Goal: Information Seeking & Learning: Learn about a topic

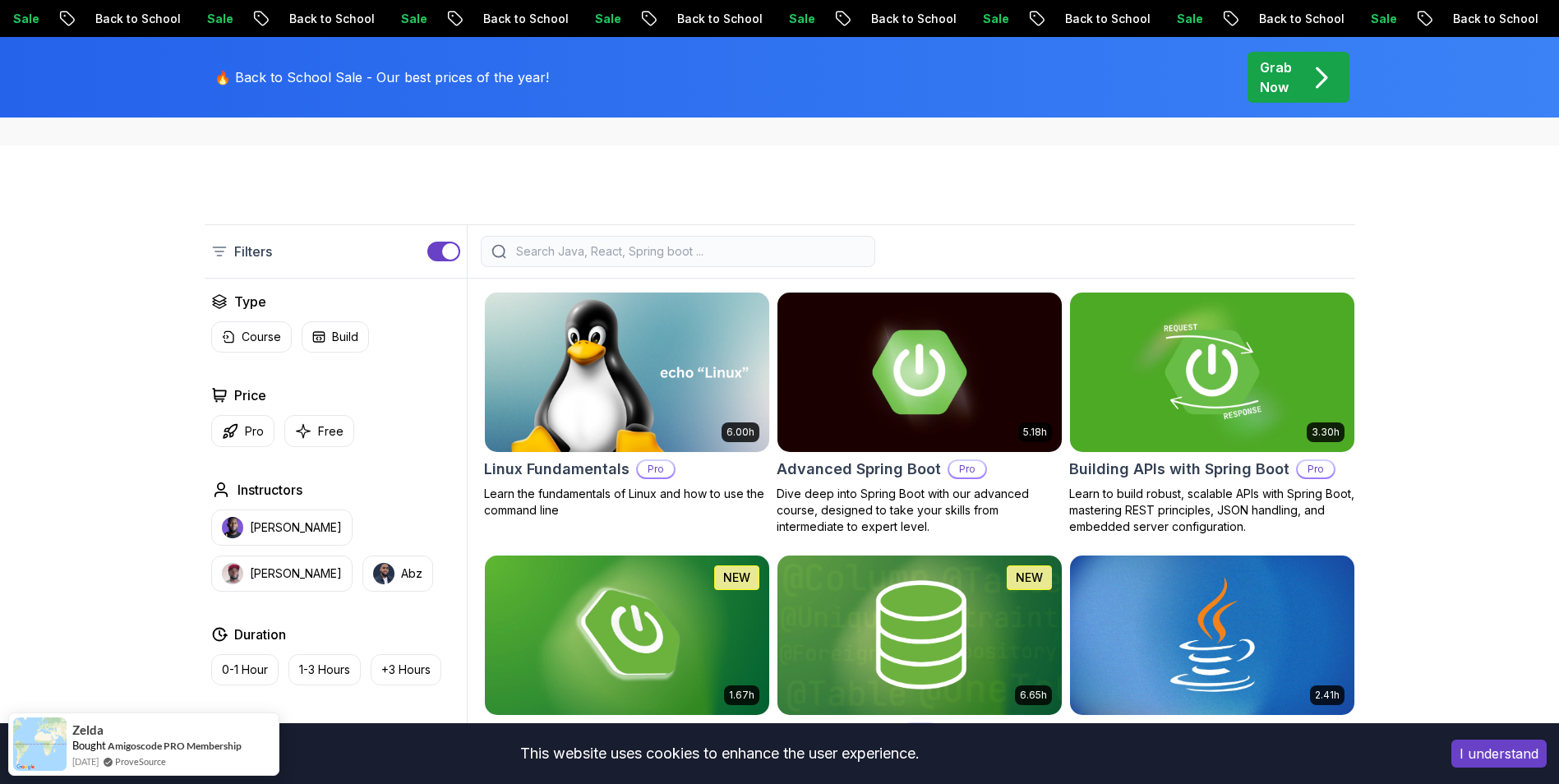
scroll to position [329, 0]
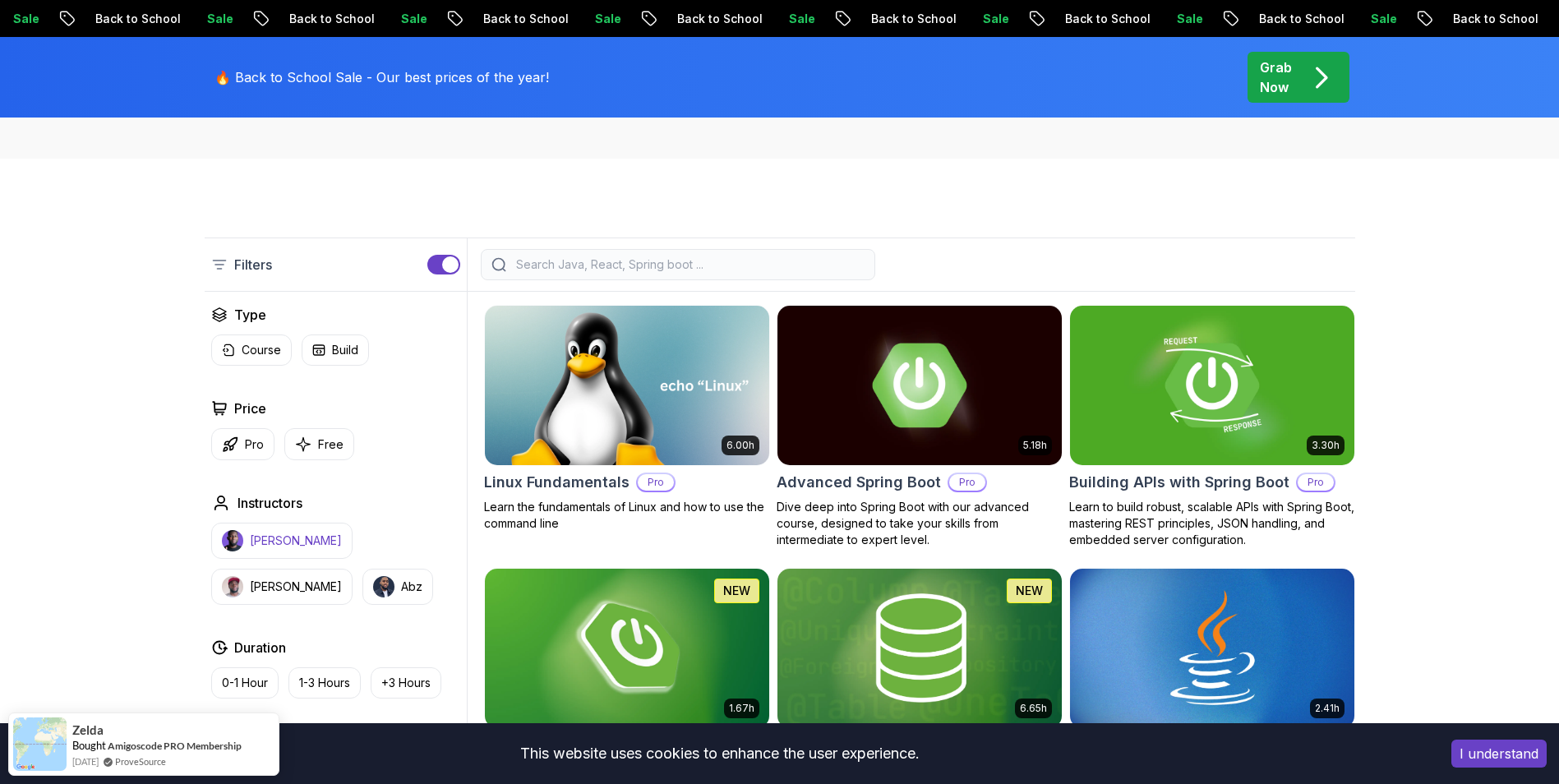
click at [241, 544] on img "button" at bounding box center [232, 540] width 21 height 21
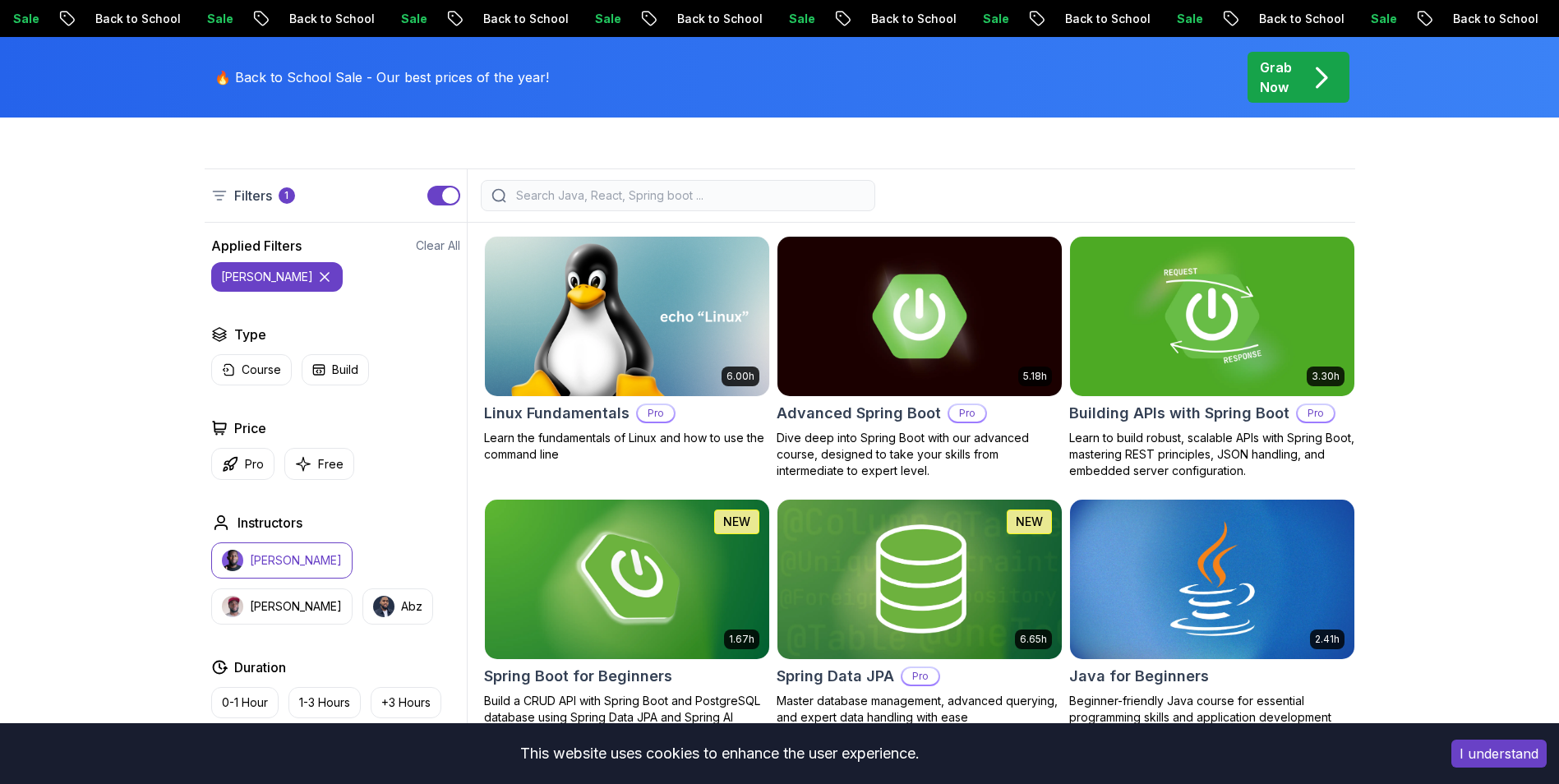
scroll to position [575, 0]
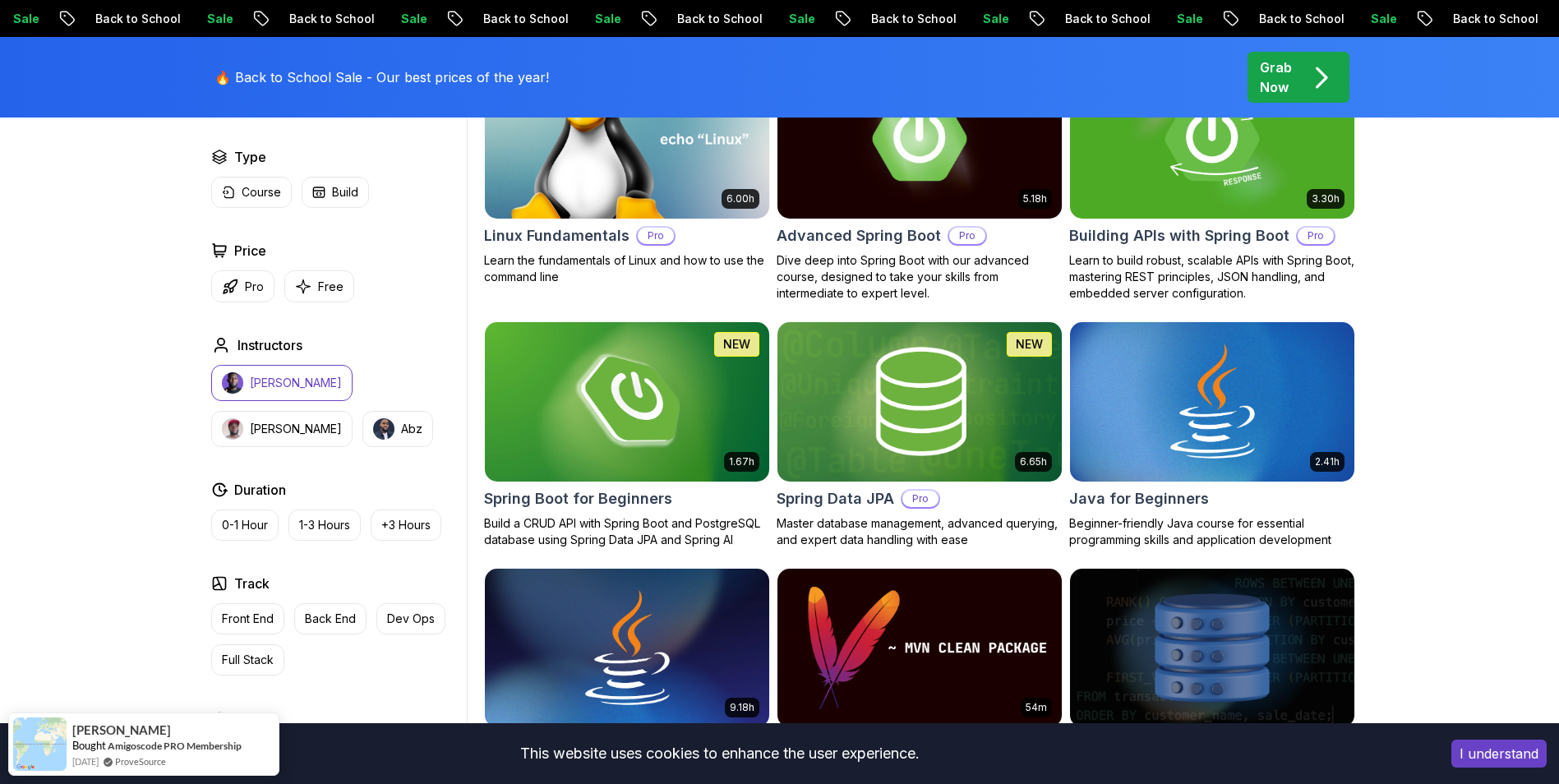
click at [265, 374] on button "[PERSON_NAME]" at bounding box center [281, 383] width 141 height 36
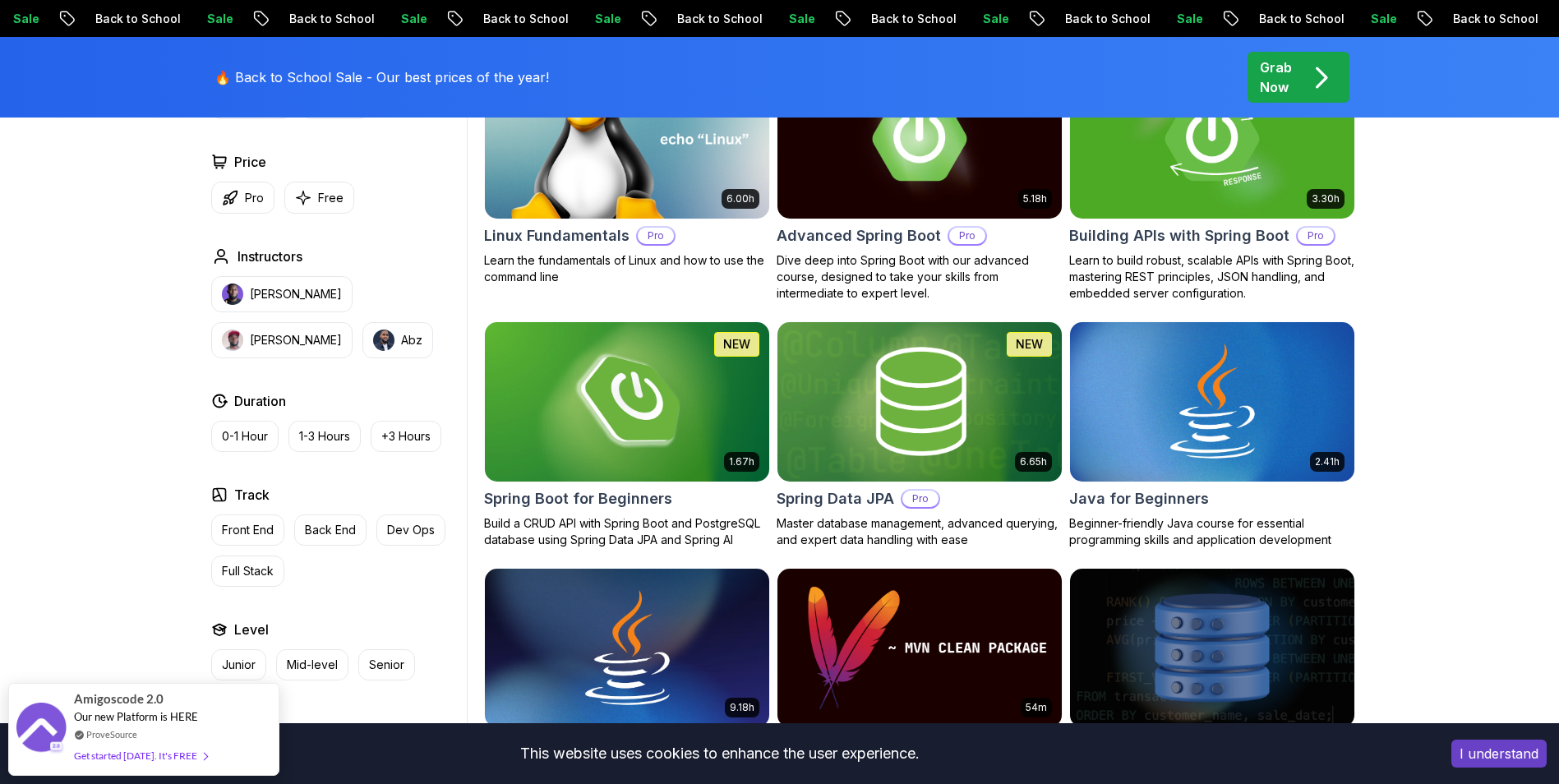
drag, startPoint x: 272, startPoint y: 292, endPoint x: 144, endPoint y: 290, distance: 128.0
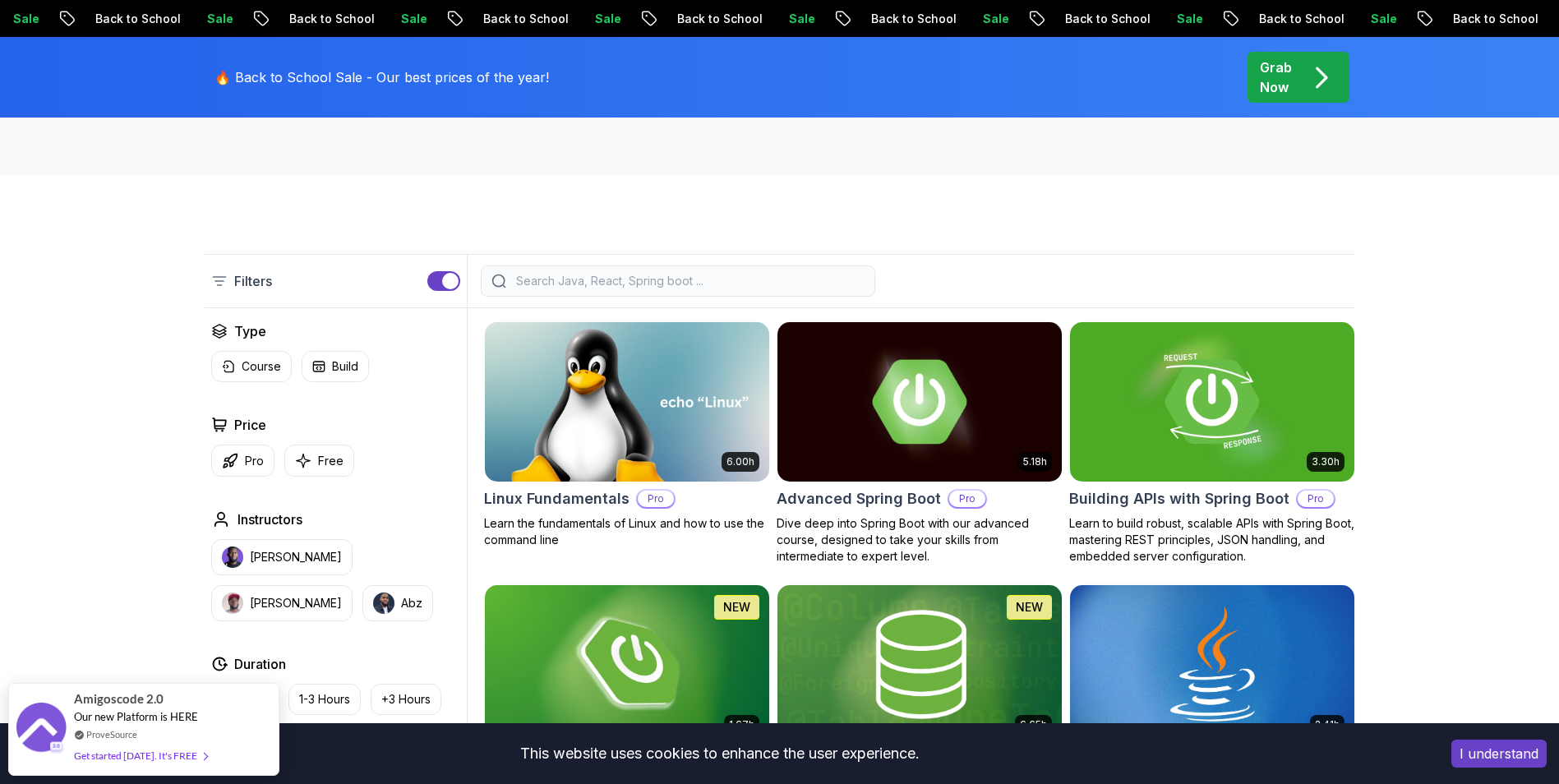
scroll to position [246, 0]
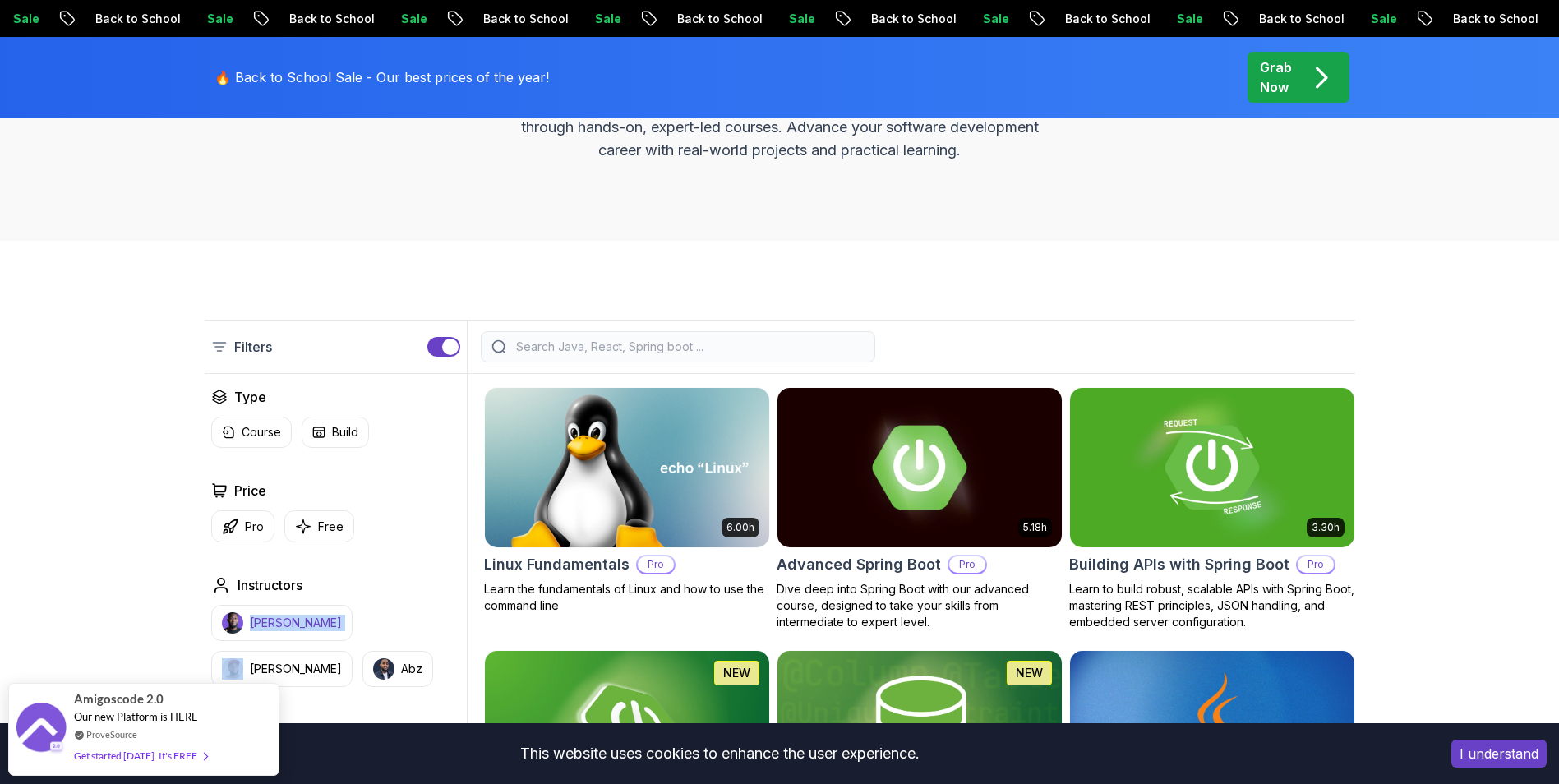
drag, startPoint x: 339, startPoint y: 596, endPoint x: 250, endPoint y: 622, distance: 92.7
click at [250, 622] on div "Instructors [PERSON_NAME] [PERSON_NAME]" at bounding box center [335, 631] width 249 height 112
copy p "[PERSON_NAME]"
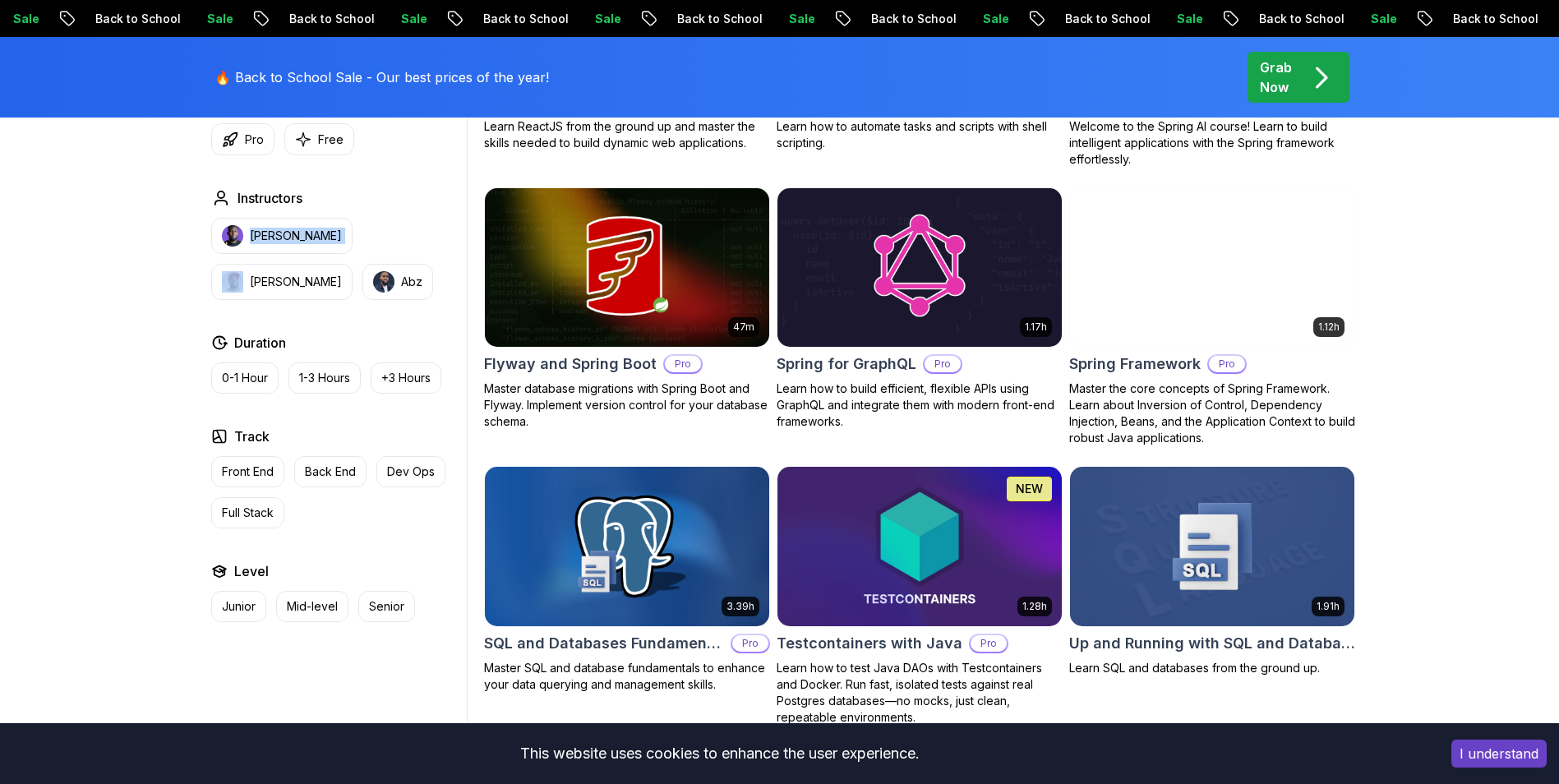
scroll to position [4355, 0]
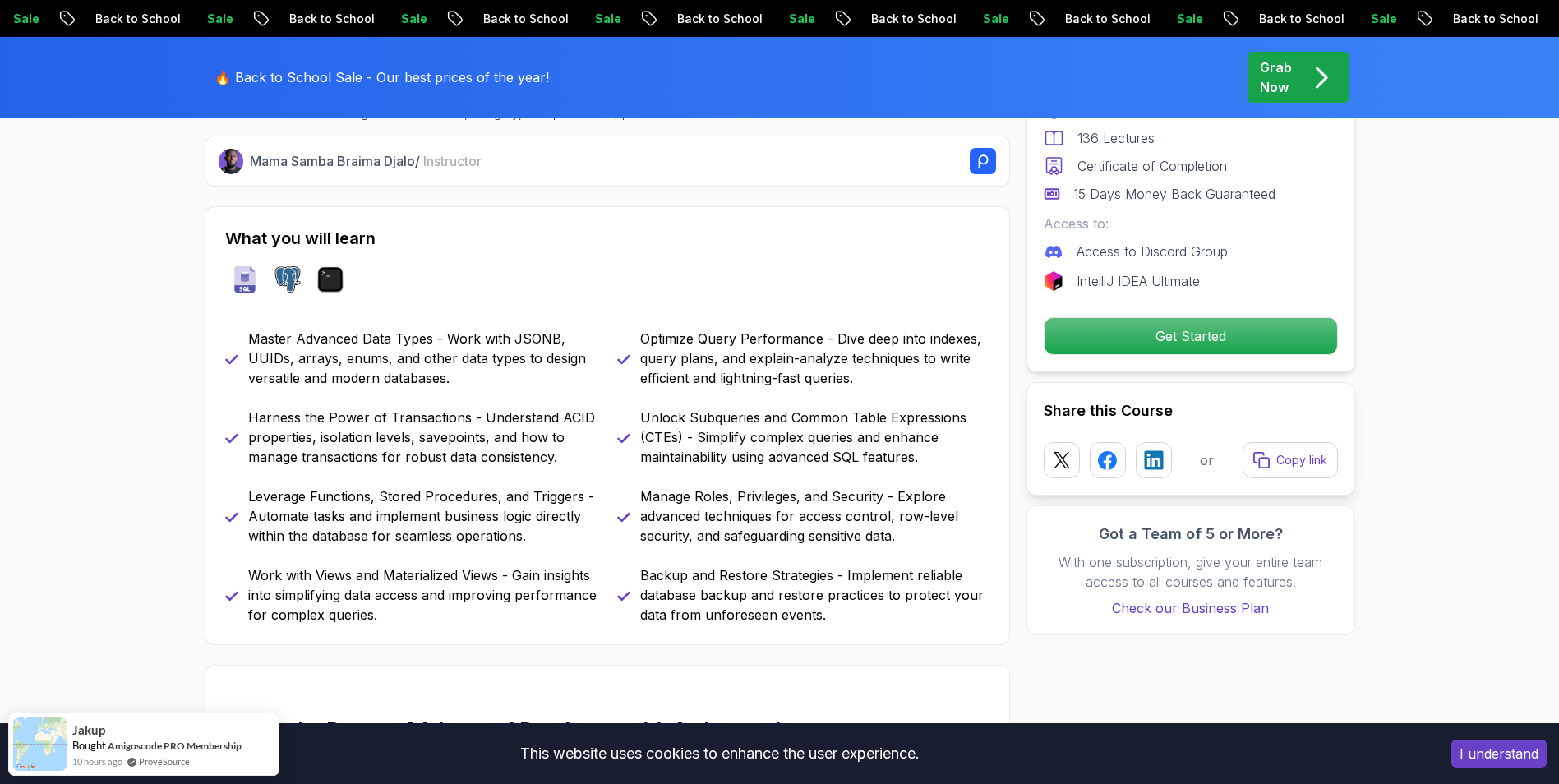
scroll to position [657, 0]
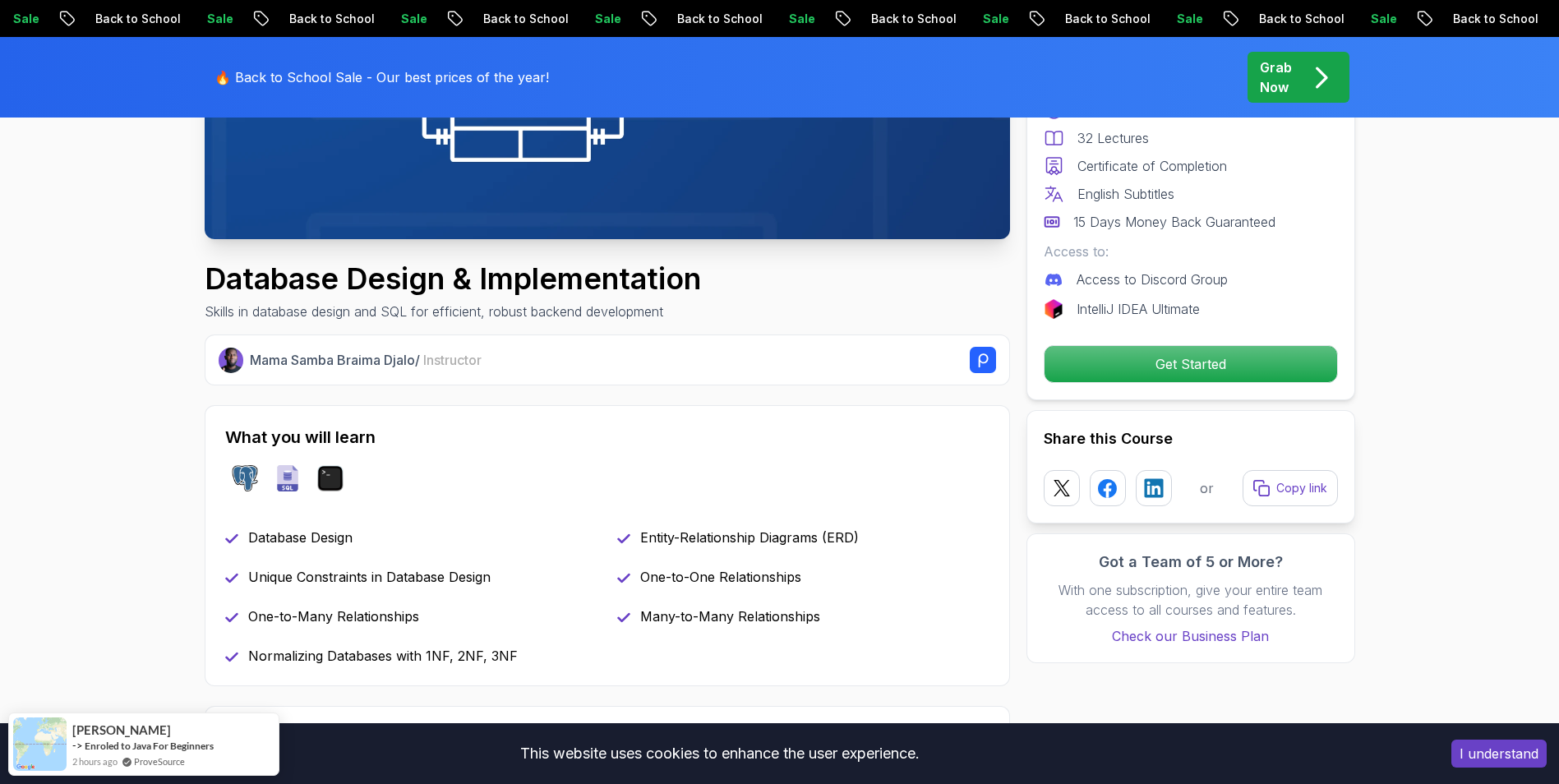
scroll to position [493, 0]
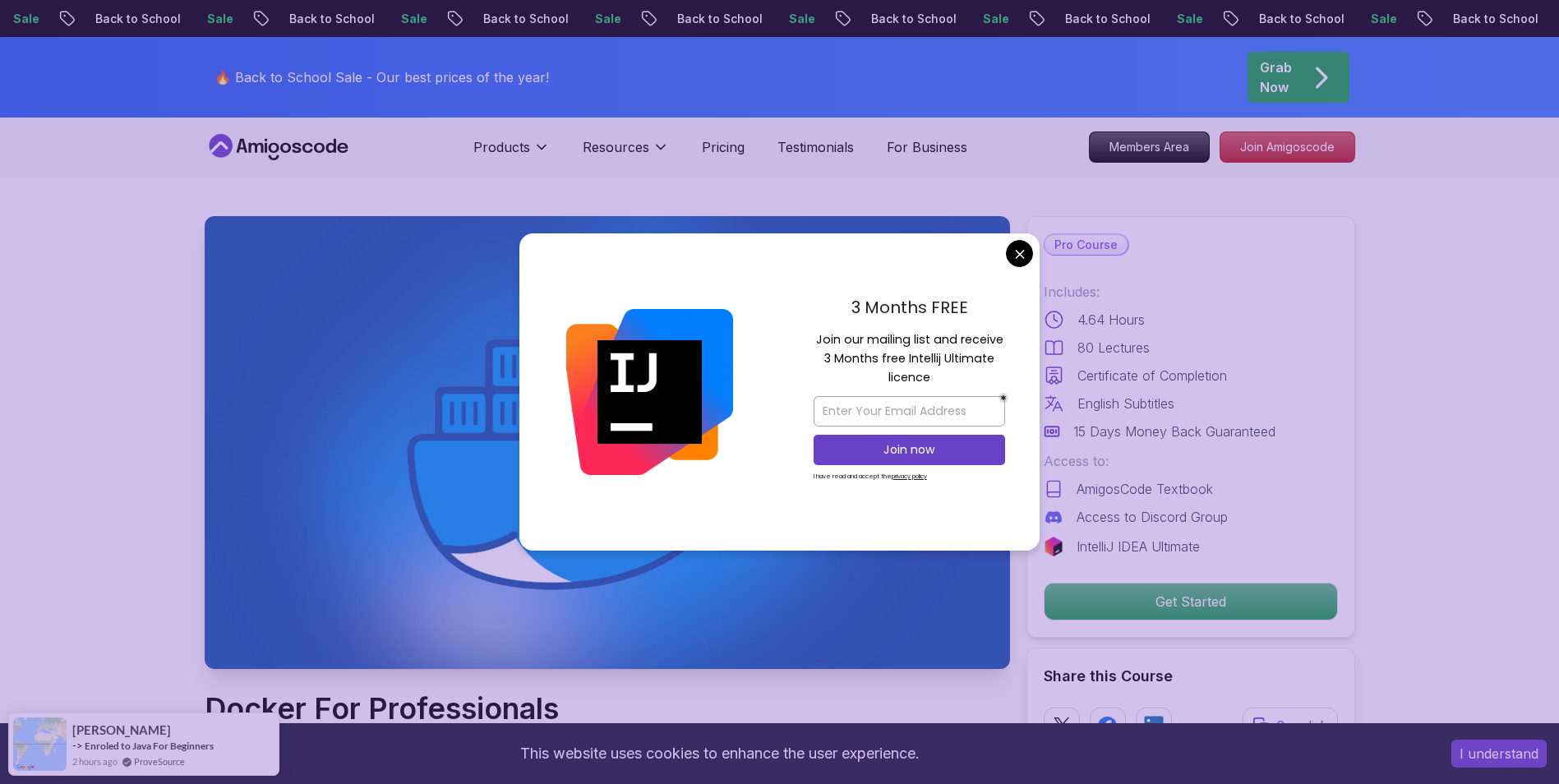
click at [1031, 261] on div "3 Months FREE Join our mailing list and receive 3 Months free Intellij Ultimate…" at bounding box center [909, 392] width 260 height 317
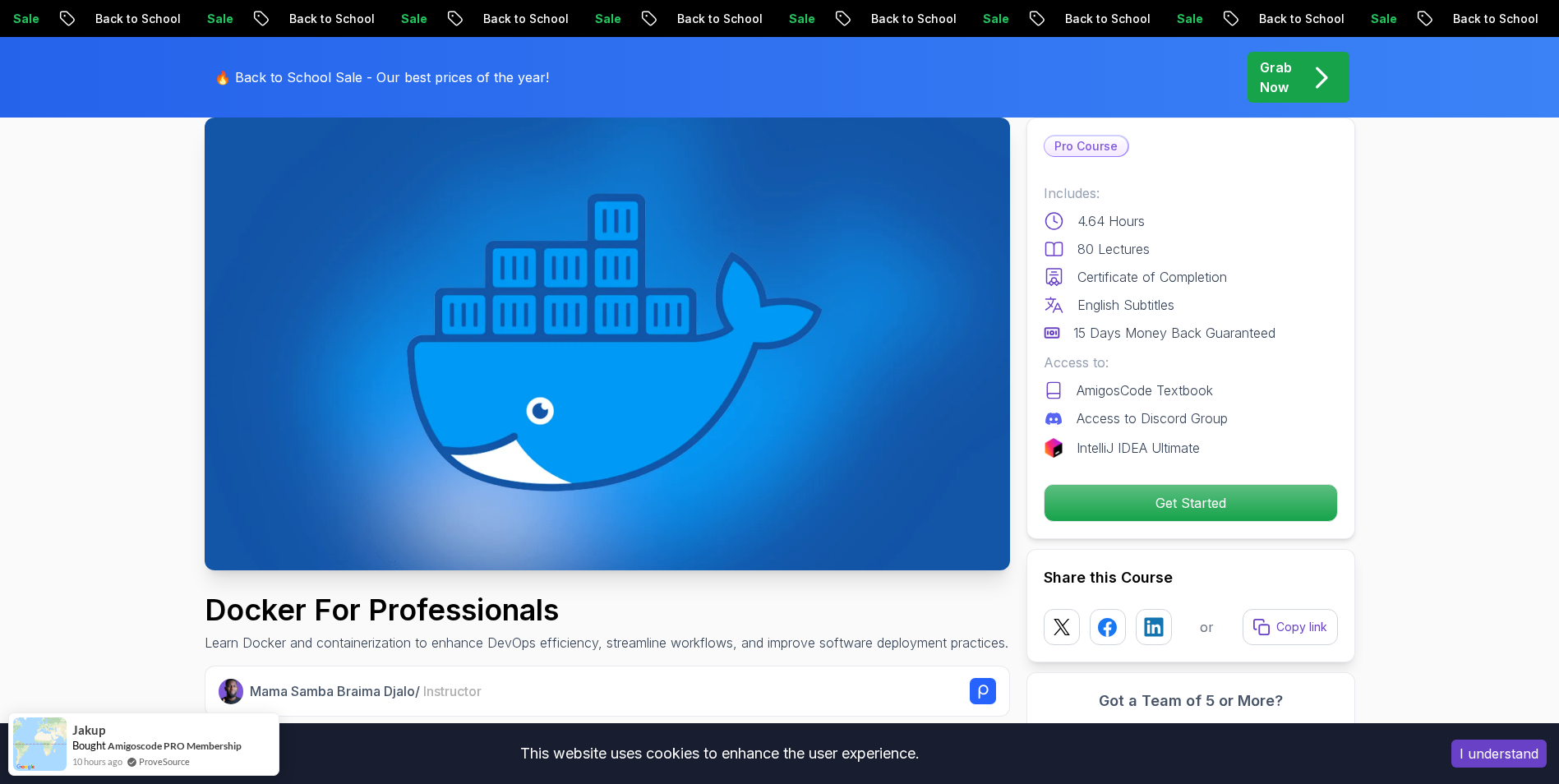
scroll to position [164, 0]
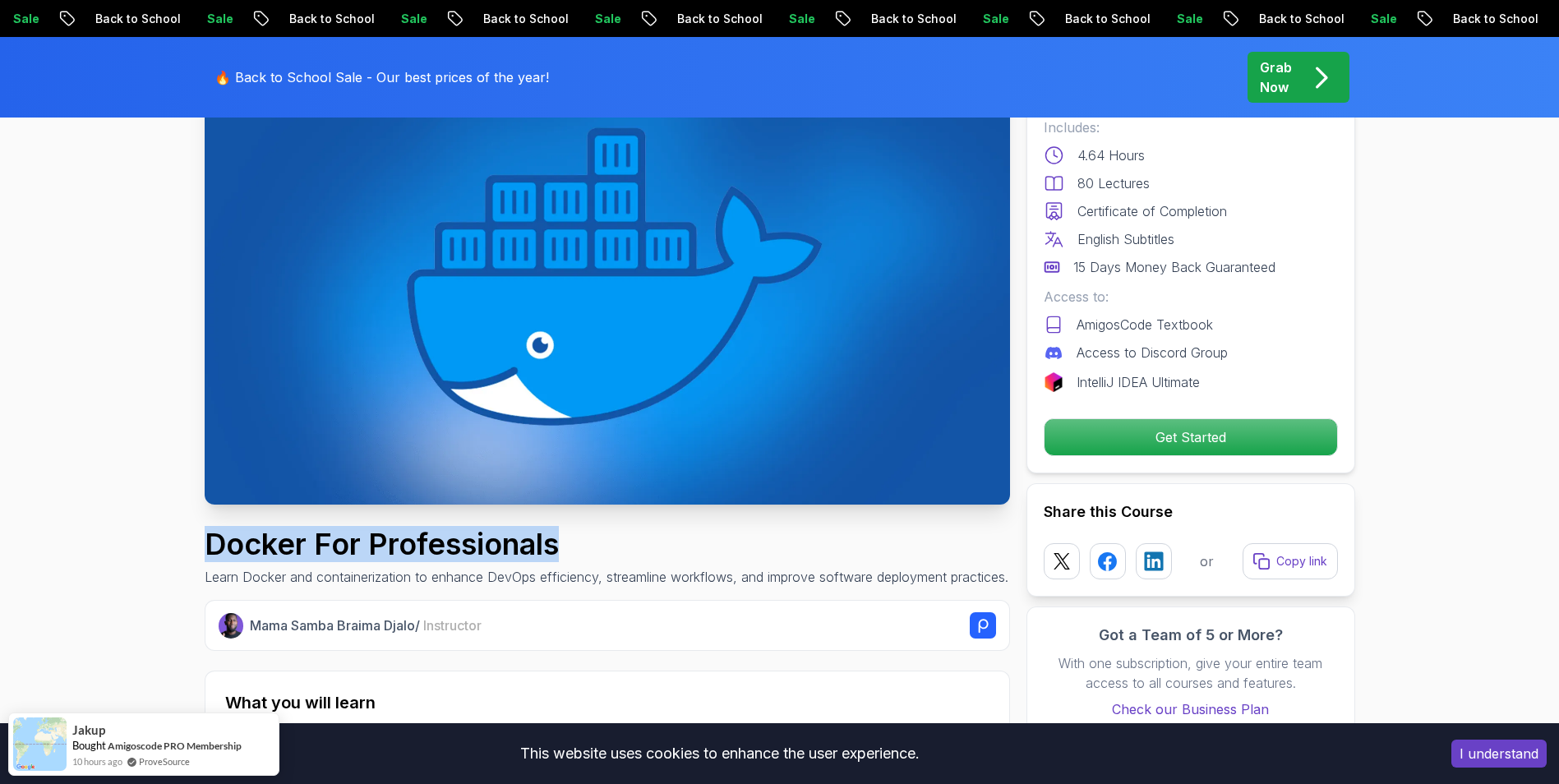
drag, startPoint x: 581, startPoint y: 538, endPoint x: 206, endPoint y: 543, distance: 375.0
click at [206, 543] on h1 "Docker For Professionals" at bounding box center [606, 543] width 804 height 33
copy h1 "Docker For Professionals"
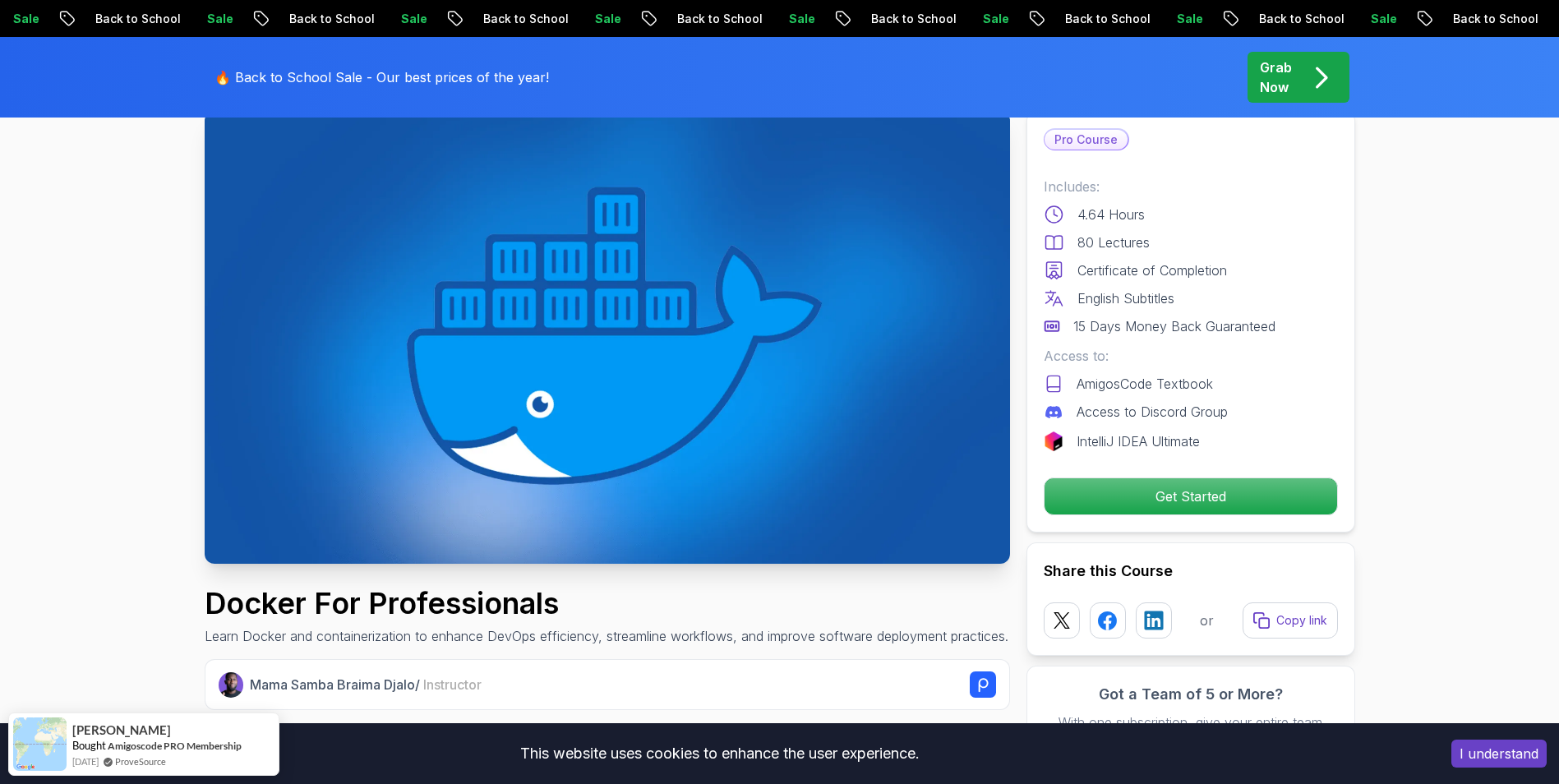
scroll to position [0, 0]
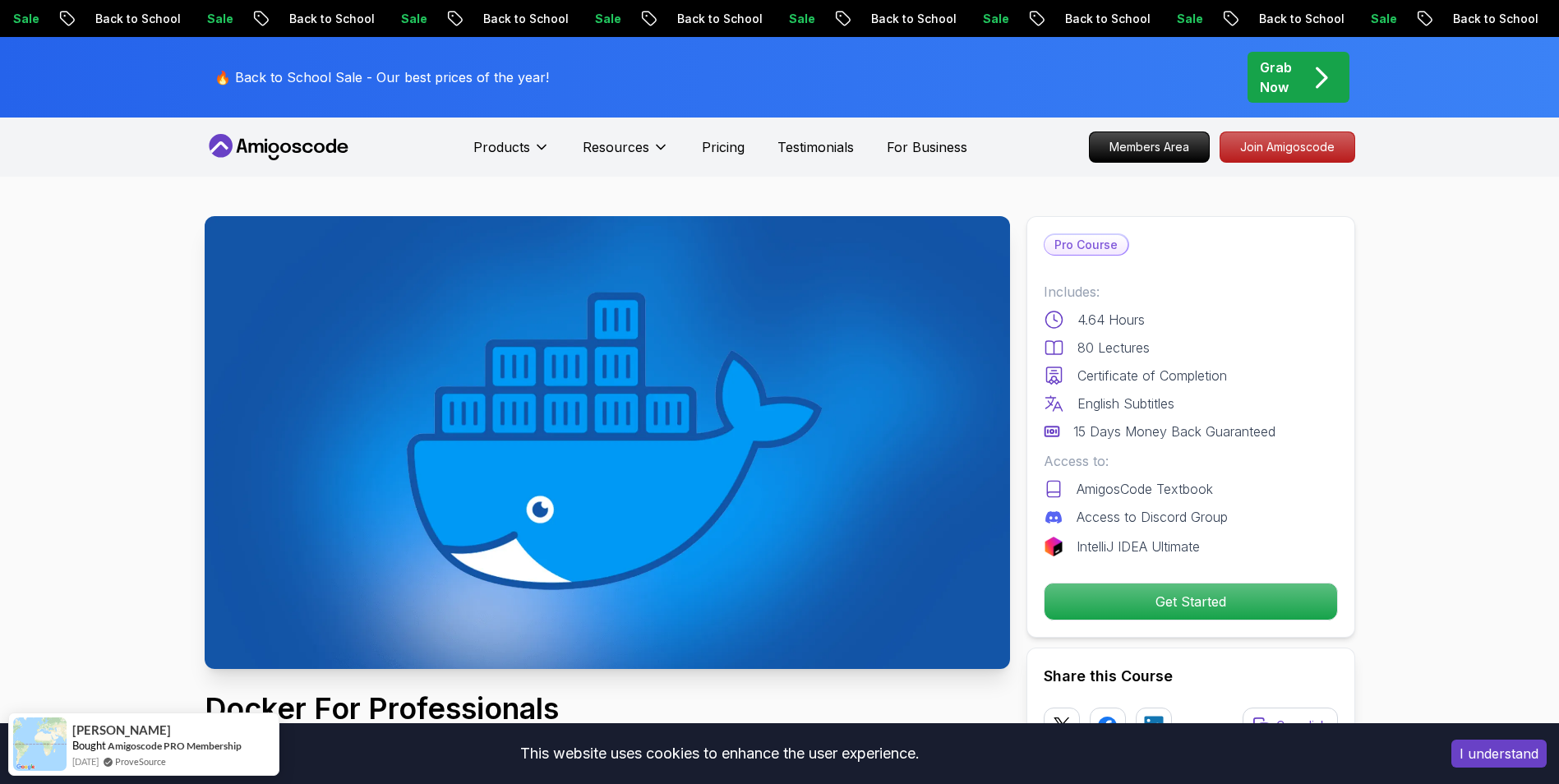
drag, startPoint x: 277, startPoint y: 130, endPoint x: 274, endPoint y: 140, distance: 10.4
click at [277, 131] on nav "Products Resources Pricing Testimonials For Business Members Area Join Amigosco…" at bounding box center [780, 147] width 1150 height 59
click at [273, 144] on icon at bounding box center [273, 147] width 10 height 10
